Goal: Find specific page/section: Find specific page/section

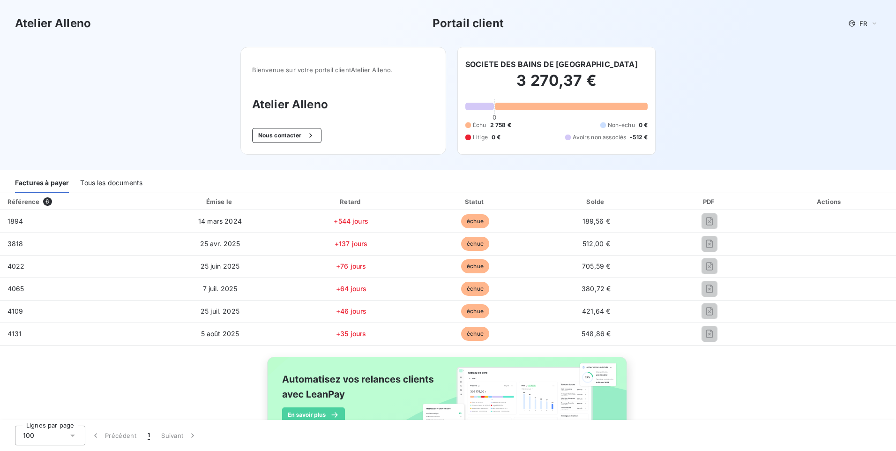
click at [103, 187] on div "Tous les documents" at bounding box center [111, 183] width 62 height 20
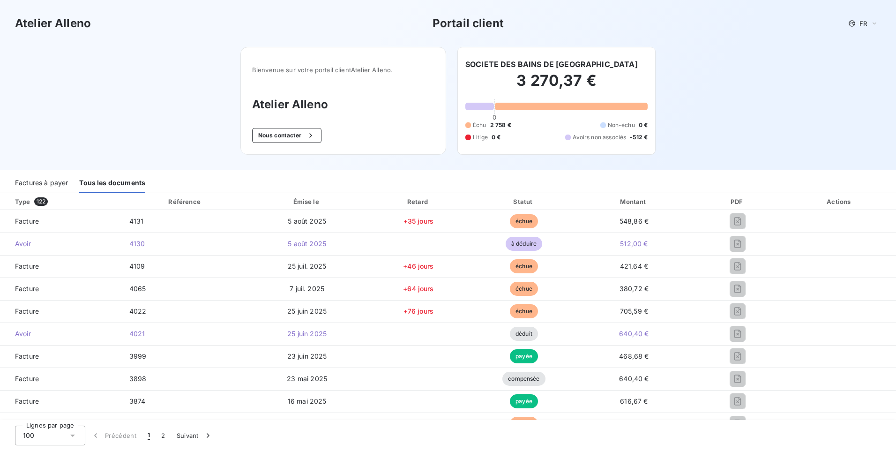
click at [29, 182] on div "Factures à payer" at bounding box center [41, 183] width 53 height 20
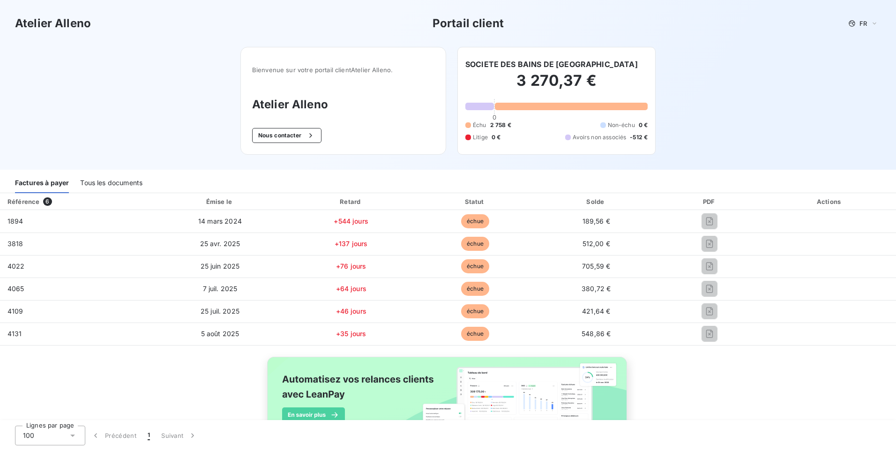
click at [92, 179] on div "Tous les documents" at bounding box center [111, 183] width 62 height 20
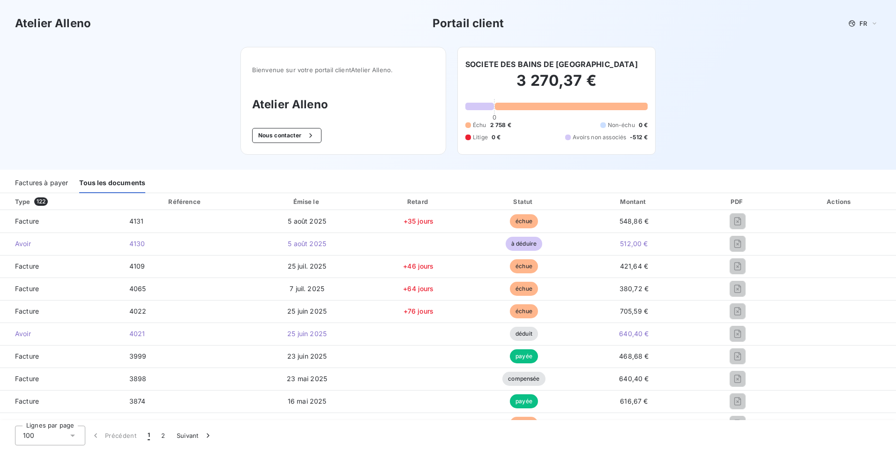
click at [38, 179] on div "Factures à payer" at bounding box center [41, 183] width 53 height 20
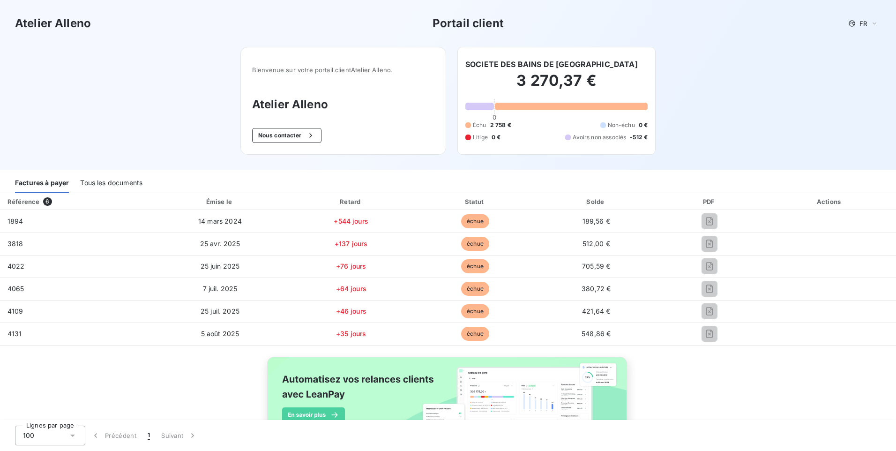
click at [107, 181] on div "Tous les documents" at bounding box center [111, 183] width 62 height 20
